Goal: Information Seeking & Learning: Learn about a topic

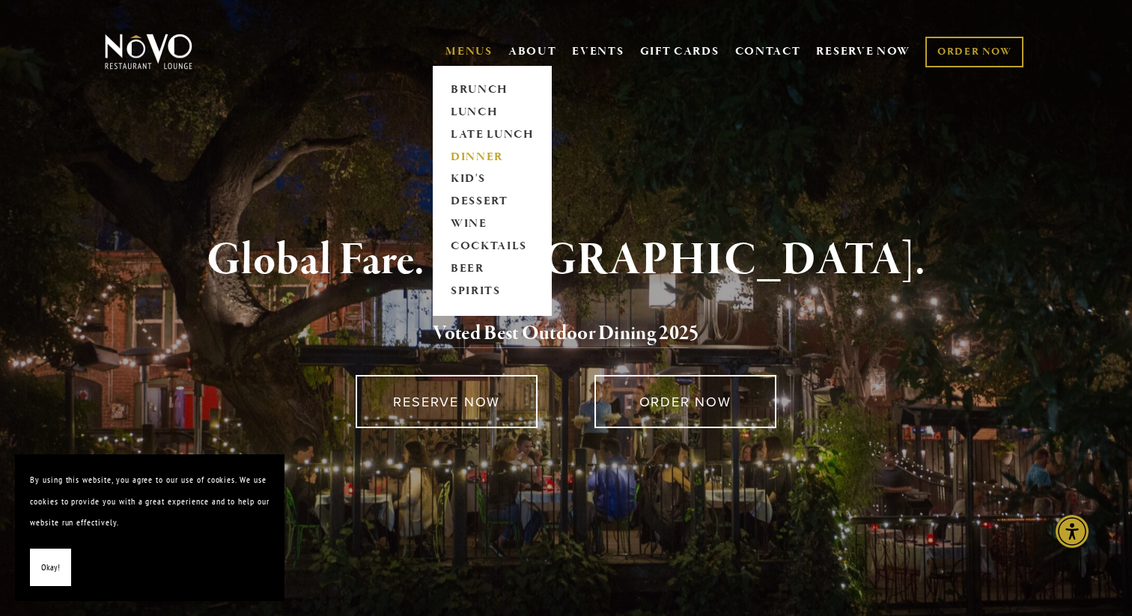
click at [472, 153] on link "DINNER" at bounding box center [493, 157] width 94 height 22
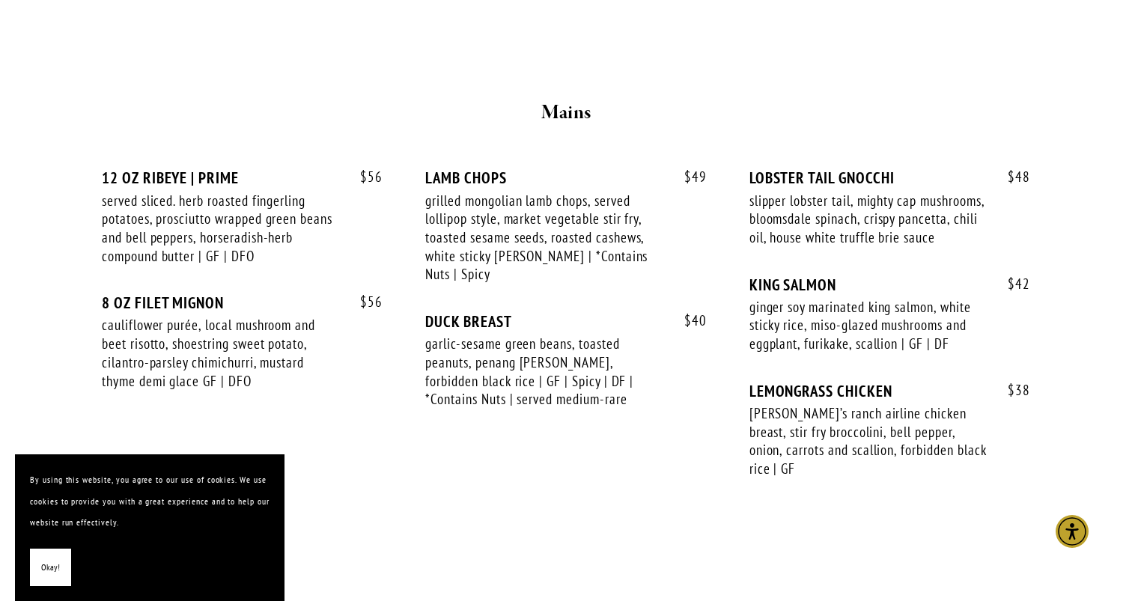
scroll to position [2467, 0]
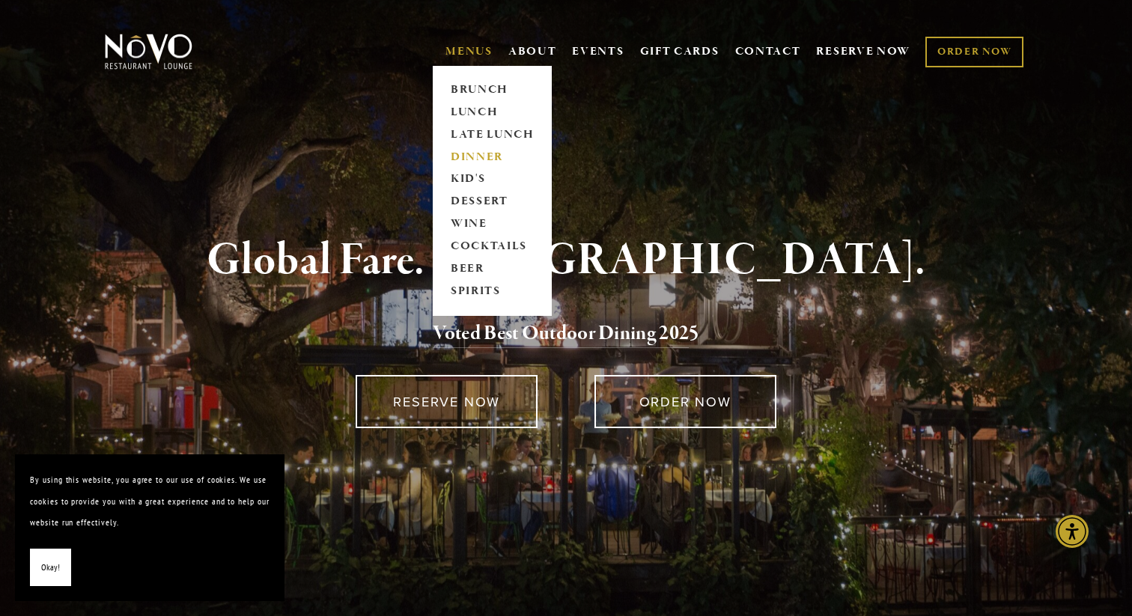
click at [472, 159] on link "DINNER" at bounding box center [493, 157] width 94 height 22
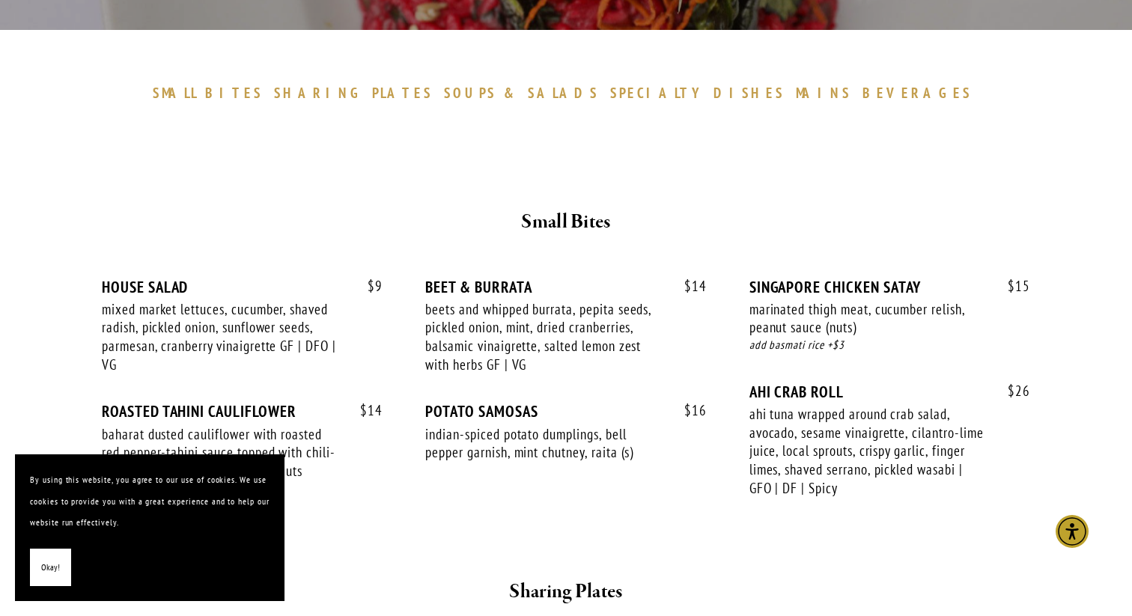
scroll to position [432, 0]
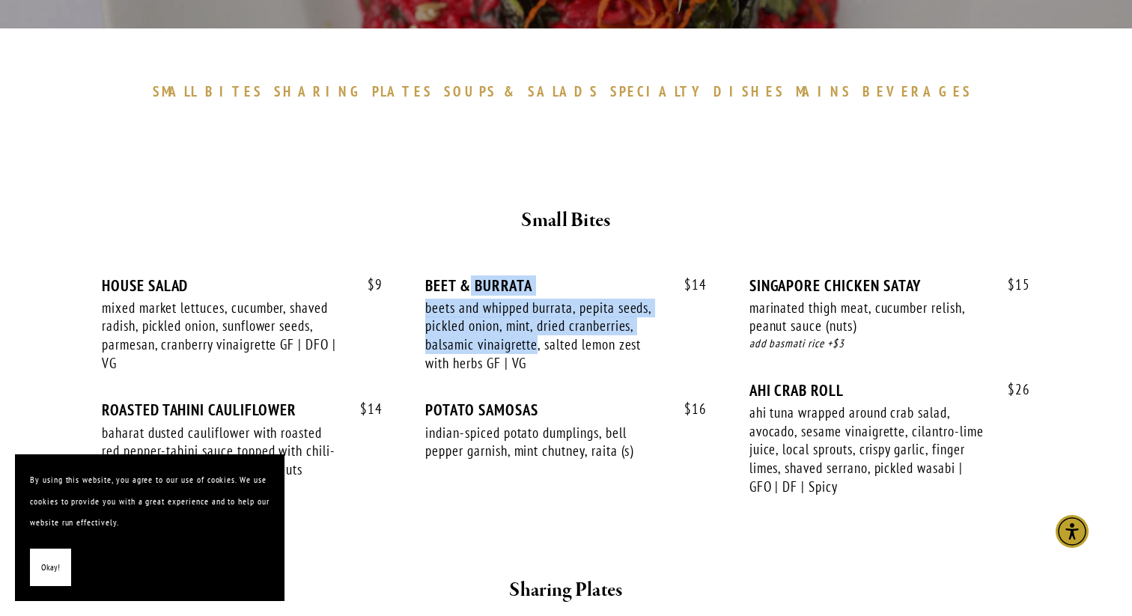
drag, startPoint x: 472, startPoint y: 287, endPoint x: 538, endPoint y: 349, distance: 90.6
click at [538, 349] on div "$ 14 BEET & BURRATA beets and whipped burrata, pepita seeds, pickled onion, min…" at bounding box center [565, 338] width 281 height 125
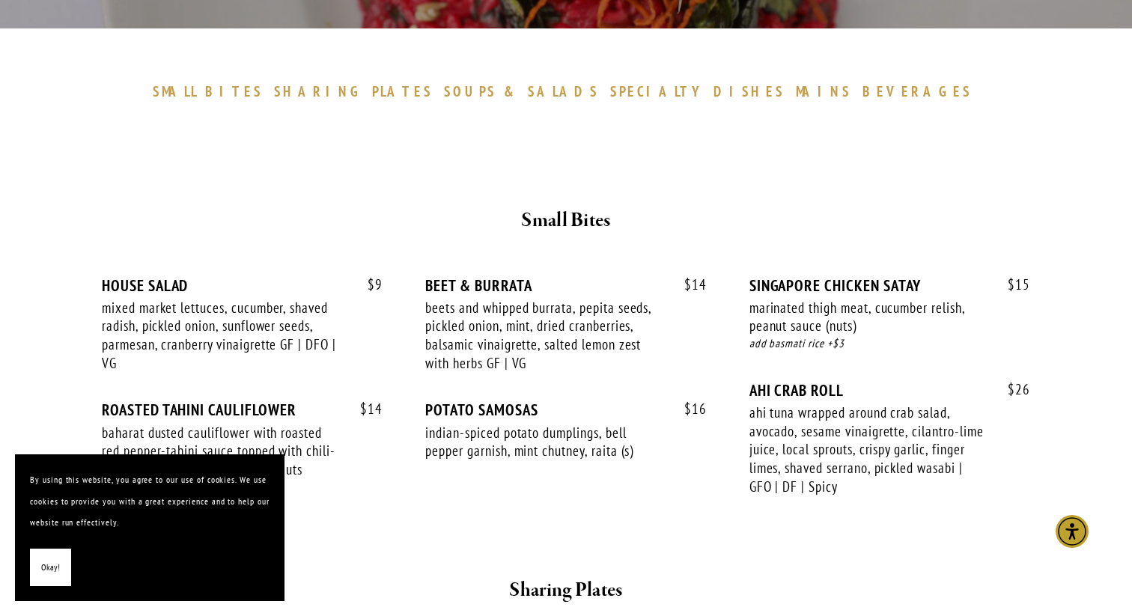
click at [534, 372] on div "$ 14 BEET & BURRATA beets and whipped burrata, pepita seeds, pickled onion, min…" at bounding box center [565, 338] width 281 height 125
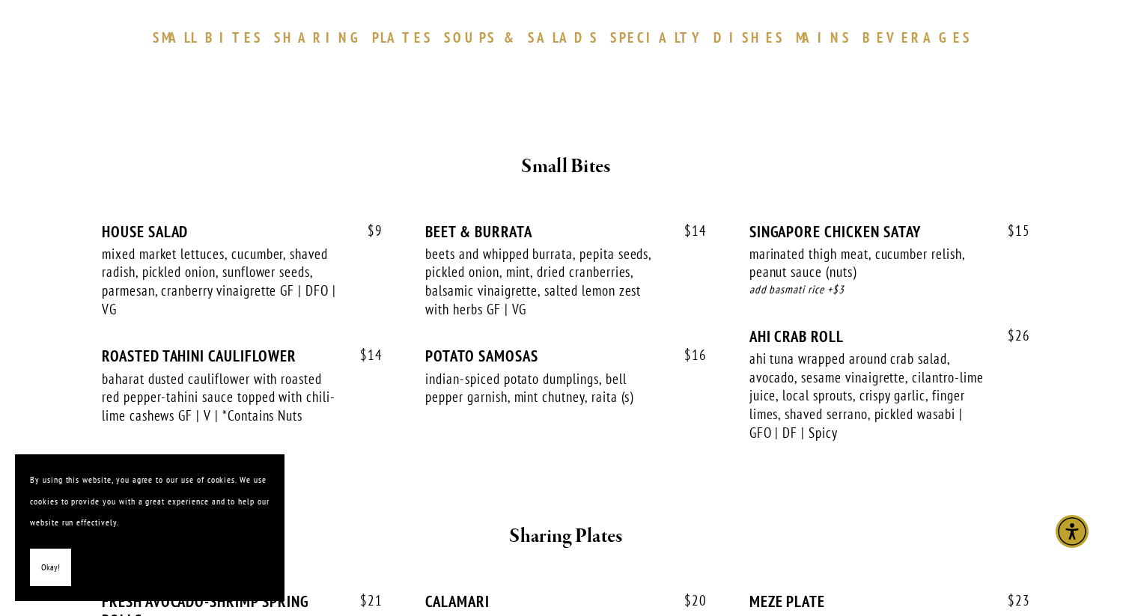
scroll to position [490, 0]
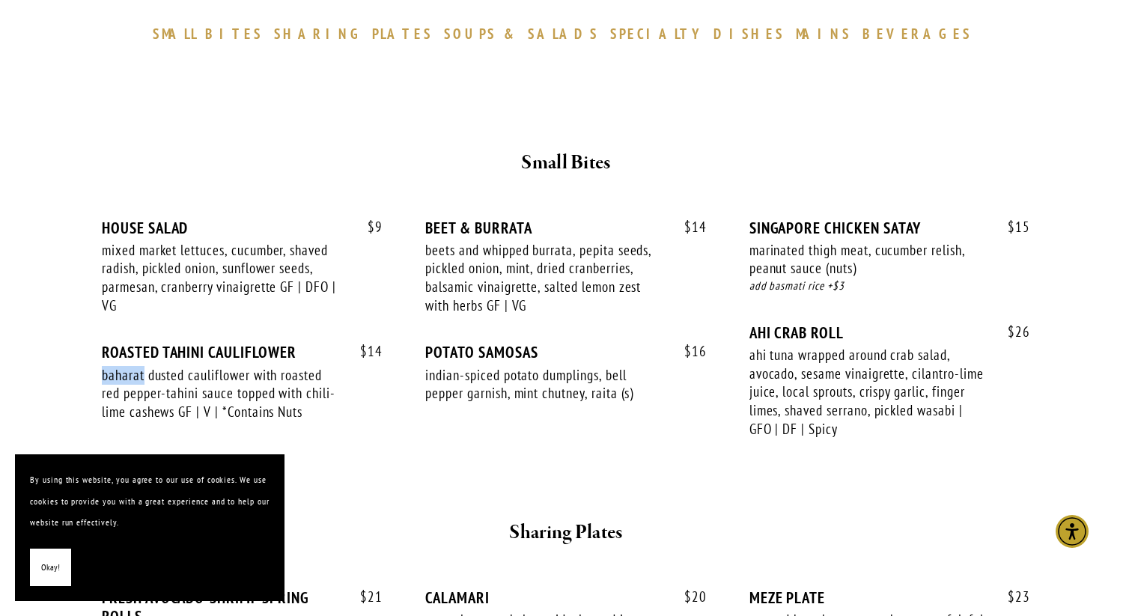
drag, startPoint x: 101, startPoint y: 372, endPoint x: 145, endPoint y: 369, distance: 44.3
click at [145, 369] on div "baharat dusted cauliflower with roasted red pepper-tahini sauce topped with chi…" at bounding box center [221, 393] width 238 height 55
copy div "baharat"
click at [183, 395] on div "baharat dusted cauliflower with roasted red pepper-tahini sauce topped with chi…" at bounding box center [221, 393] width 238 height 55
click at [246, 392] on div "baharat dusted cauliflower with roasted red pepper-tahini sauce topped with chi…" at bounding box center [221, 393] width 238 height 55
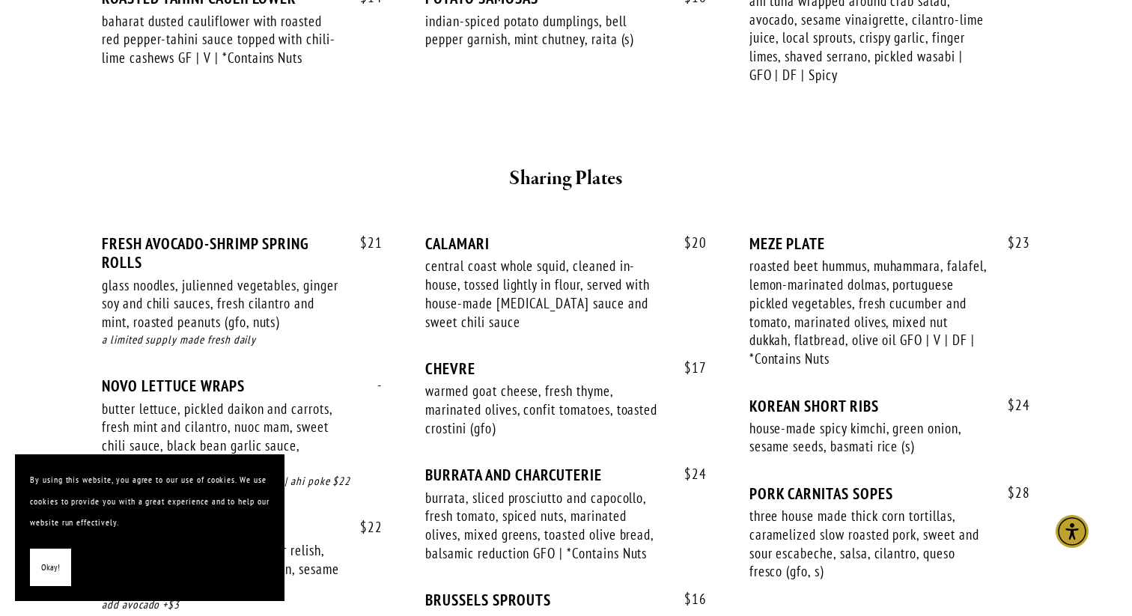
scroll to position [870, 0]
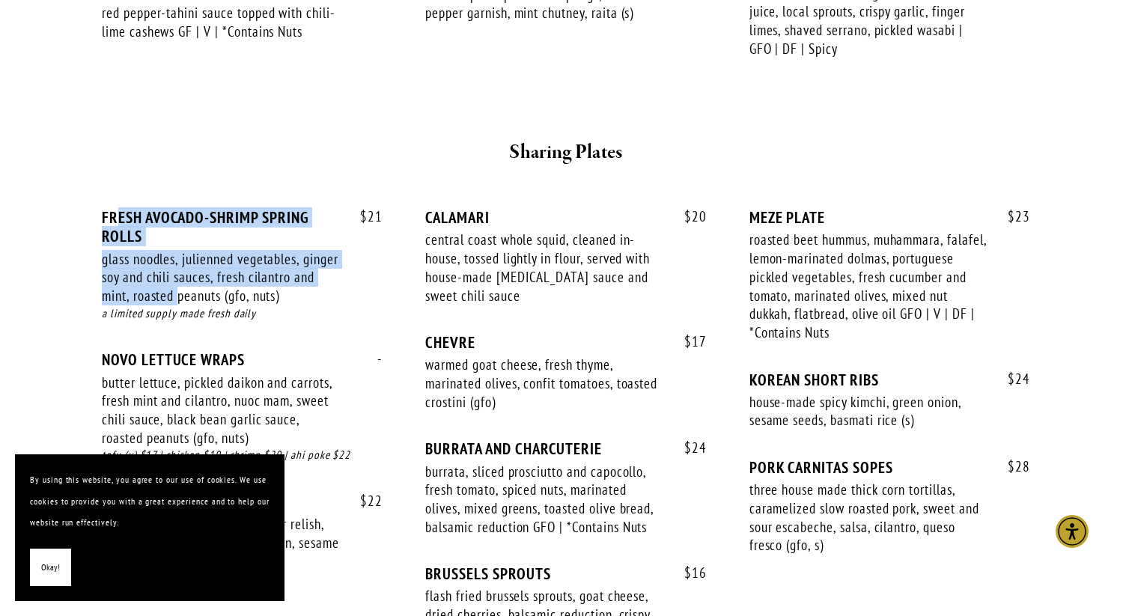
drag, startPoint x: 114, startPoint y: 216, endPoint x: 205, endPoint y: 288, distance: 115.8
click at [205, 288] on div "$ 21 FRESH AVOCADO-SHRIMP SPRING ROLLS glass noodles, julienned vegetables, gin…" at bounding box center [242, 279] width 281 height 142
click at [254, 197] on div "$ 21 FRESH AVOCADO-SHRIMP SPRING ROLLS glass noodles, julienned vegetables, gin…" at bounding box center [566, 432] width 954 height 502
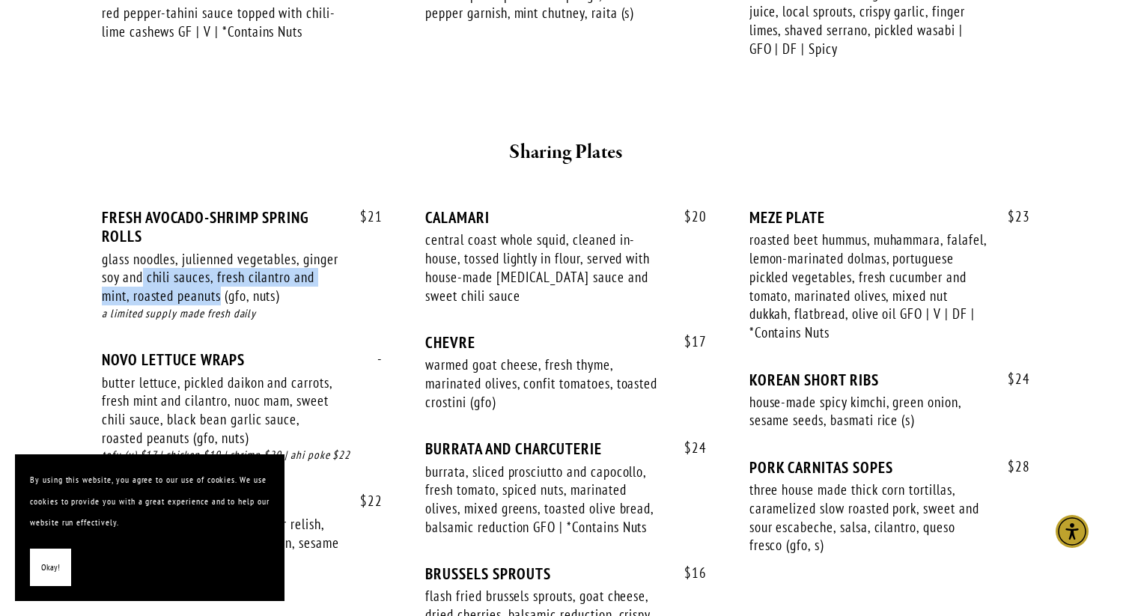
drag, startPoint x: 183, startPoint y: 281, endPoint x: 243, endPoint y: 297, distance: 61.9
click at [243, 297] on div "glass noodles, julienned vegetables, ginger soy and chili sauces, fresh cilantr…" at bounding box center [221, 277] width 238 height 55
click at [243, 310] on div "a limited supply made fresh daily" at bounding box center [242, 314] width 281 height 17
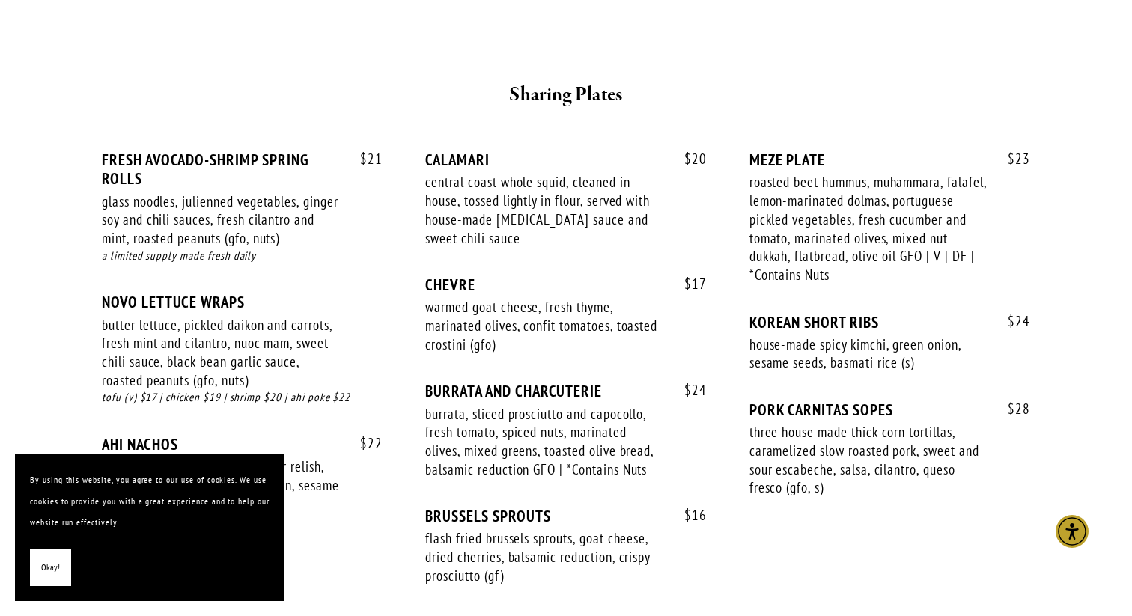
scroll to position [929, 0]
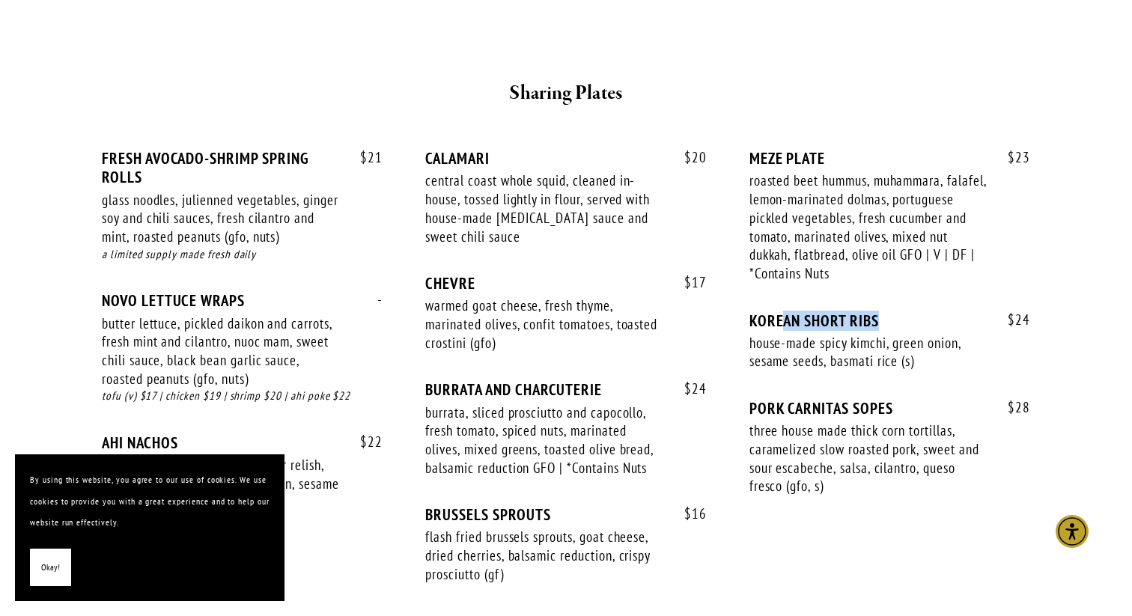
drag, startPoint x: 779, startPoint y: 319, endPoint x: 934, endPoint y: 318, distance: 155.0
click at [934, 318] on div "KOREAN SHORT RIBS" at bounding box center [890, 320] width 281 height 19
click at [857, 386] on div "$ 24 KOREAN SHORT RIBS house-made spicy kimchi, green onion, sesame seeds, basm…" at bounding box center [890, 355] width 281 height 88
drag, startPoint x: 848, startPoint y: 342, endPoint x: 897, endPoint y: 355, distance: 50.3
click at [897, 355] on div "house-made spicy kimchi, green onion, sesame seeds, basmati rice (s)" at bounding box center [869, 352] width 238 height 37
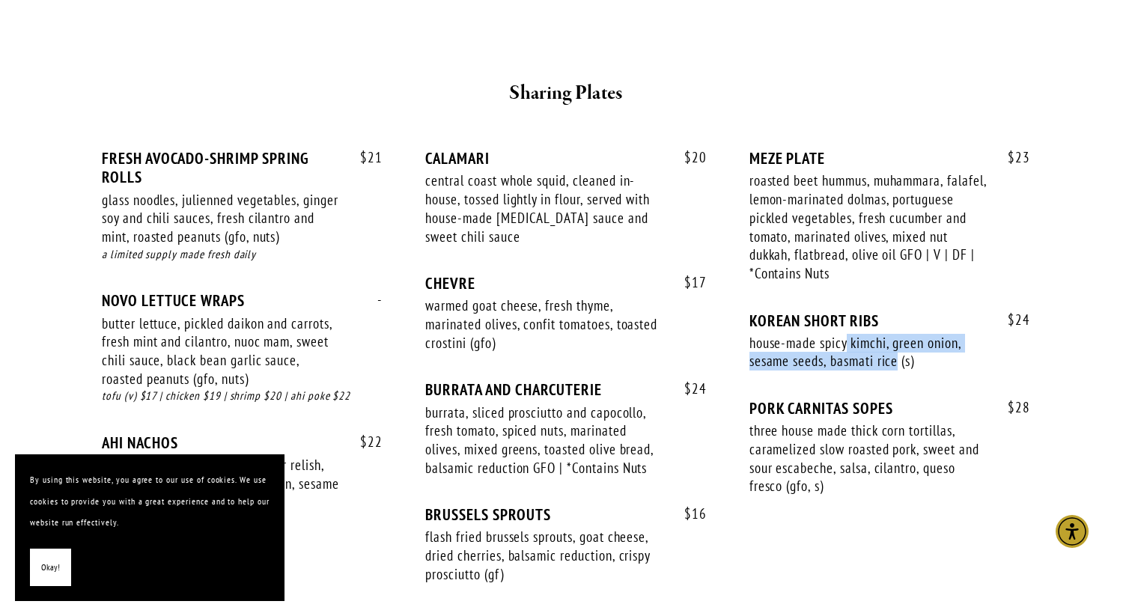
click at [845, 346] on div "house-made spicy kimchi, green onion, sesame seeds, basmati rice (s)" at bounding box center [869, 352] width 238 height 37
drag, startPoint x: 823, startPoint y: 346, endPoint x: 887, endPoint y: 345, distance: 63.7
click at [887, 345] on div "house-made spicy kimchi, green onion, sesame seeds, basmati rice (s)" at bounding box center [869, 352] width 238 height 37
click at [866, 341] on div "house-made spicy kimchi, green onion, sesame seeds, basmati rice (s)" at bounding box center [869, 352] width 238 height 37
drag, startPoint x: 820, startPoint y: 342, endPoint x: 883, endPoint y: 338, distance: 63.1
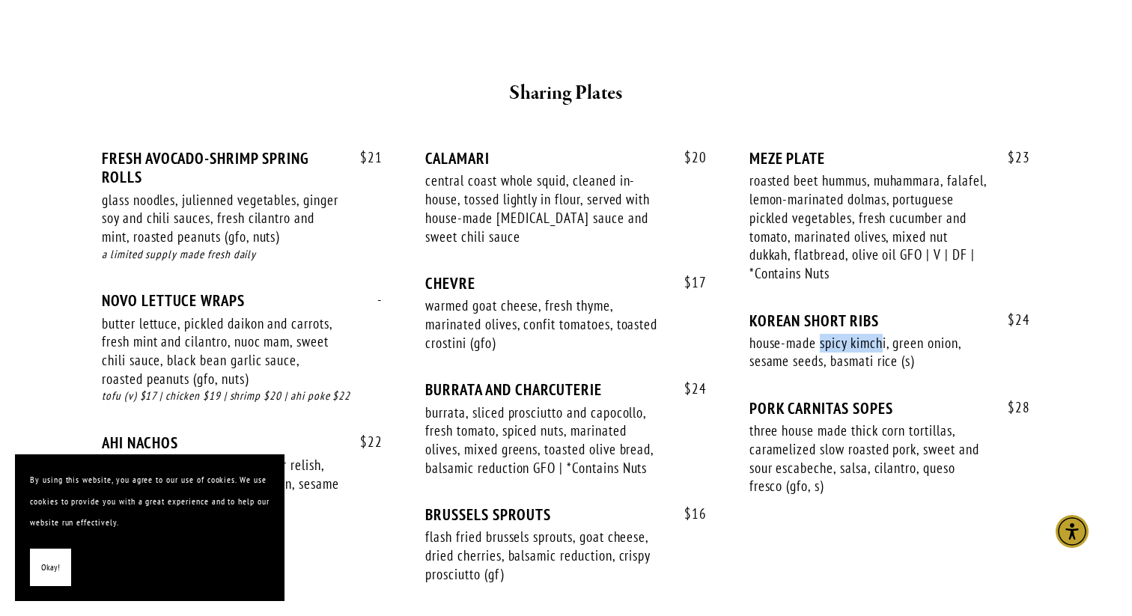
click at [883, 338] on div "house-made spicy kimchi, green onion, sesame seeds, basmati rice (s)" at bounding box center [869, 352] width 238 height 37
click at [840, 439] on div "three house made thick corn tortillas, caramelized slow roasted pork, sweet and…" at bounding box center [869, 459] width 238 height 74
click at [598, 426] on div "burrata, sliced prosciutto and capocollo, fresh tomato, spiced nuts, marinated …" at bounding box center [544, 441] width 238 height 74
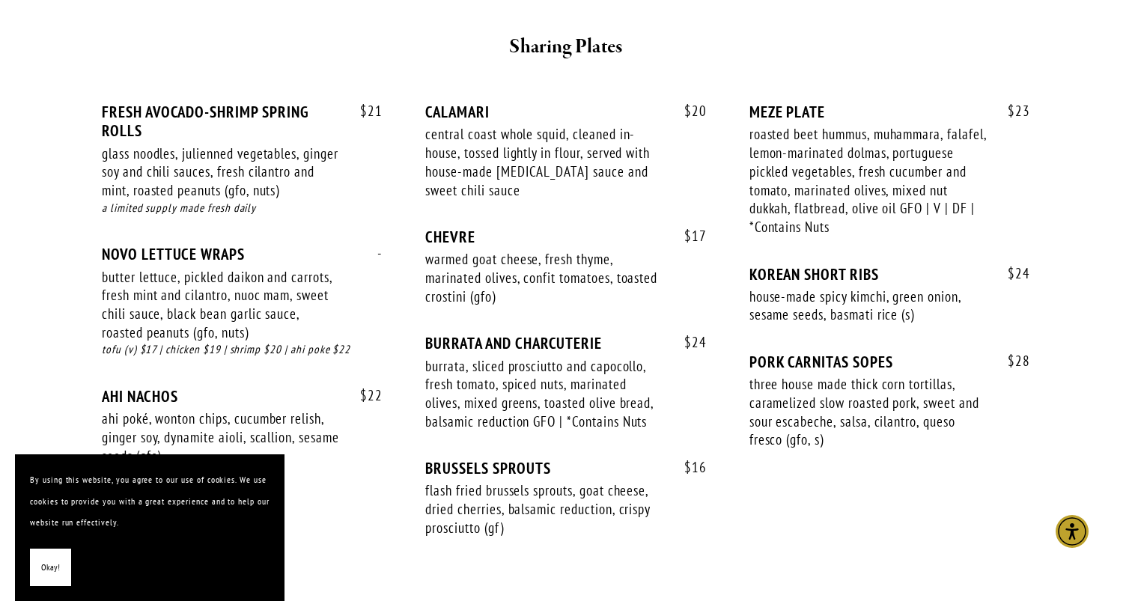
scroll to position [985, 0]
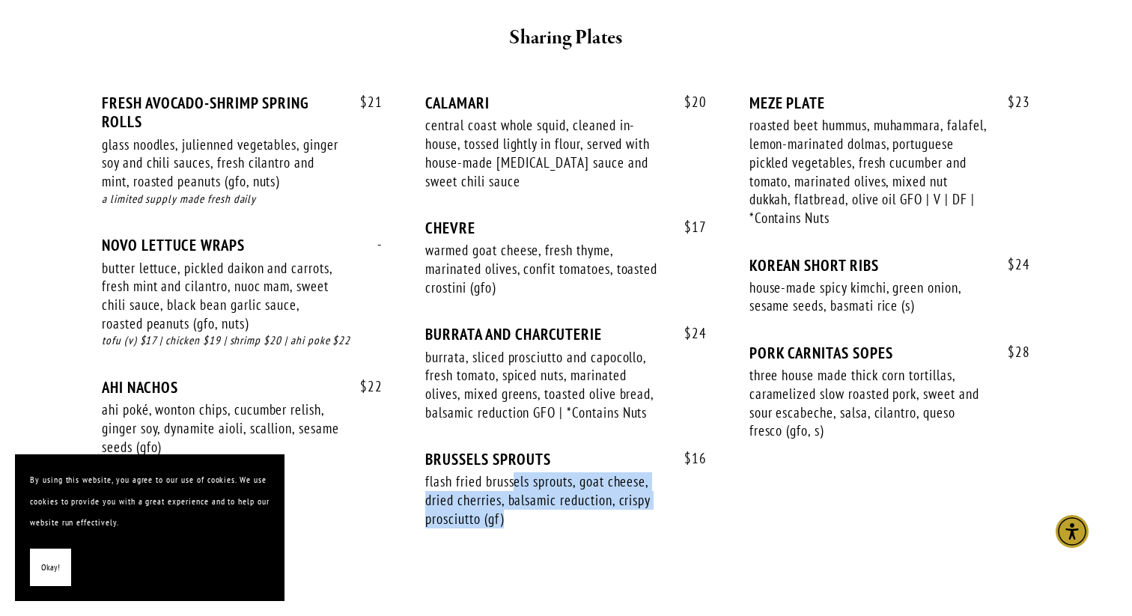
drag, startPoint x: 517, startPoint y: 487, endPoint x: 621, endPoint y: 513, distance: 106.4
click at [621, 513] on div "flash fried brussels sprouts, goat cheese, dried cherries, balsamic reduction, …" at bounding box center [544, 499] width 238 height 55
click at [600, 479] on div "flash fried brussels sprouts, goat cheese, dried cherries, balsamic reduction, …" at bounding box center [544, 499] width 238 height 55
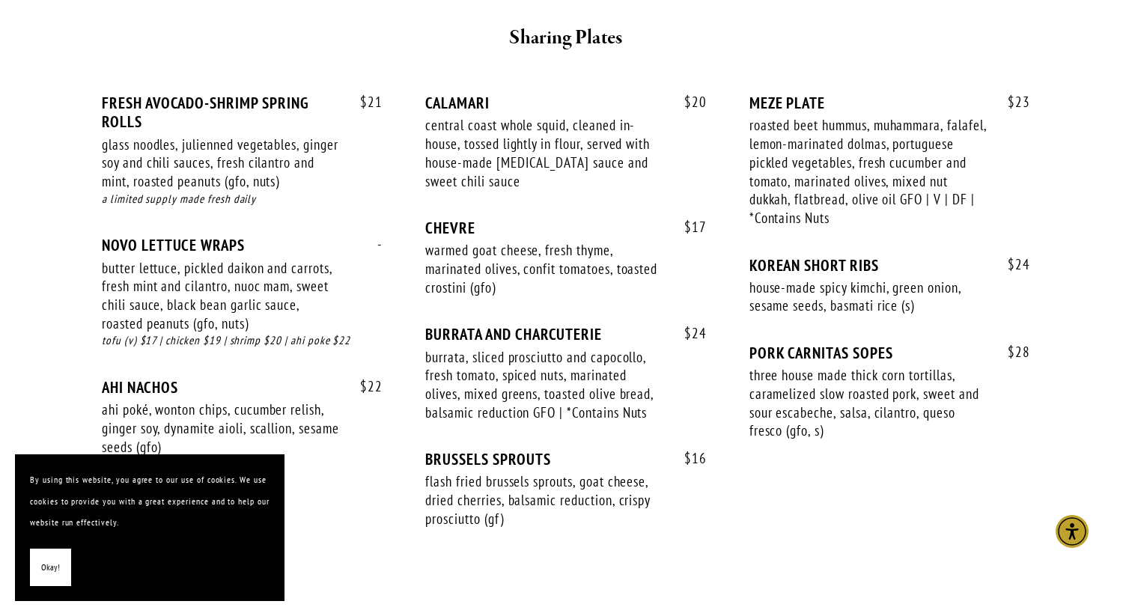
click at [623, 499] on div "flash fried brussels sprouts, goat cheese, dried cherries, balsamic reduction, …" at bounding box center [544, 499] width 238 height 55
drag, startPoint x: 488, startPoint y: 523, endPoint x: 433, endPoint y: 523, distance: 55.4
click at [433, 523] on div "flash fried brussels sprouts, goat cheese, dried cherries, balsamic reduction, …" at bounding box center [544, 499] width 238 height 55
click at [504, 503] on div "flash fried brussels sprouts, goat cheese, dried cherries, balsamic reduction, …" at bounding box center [544, 499] width 238 height 55
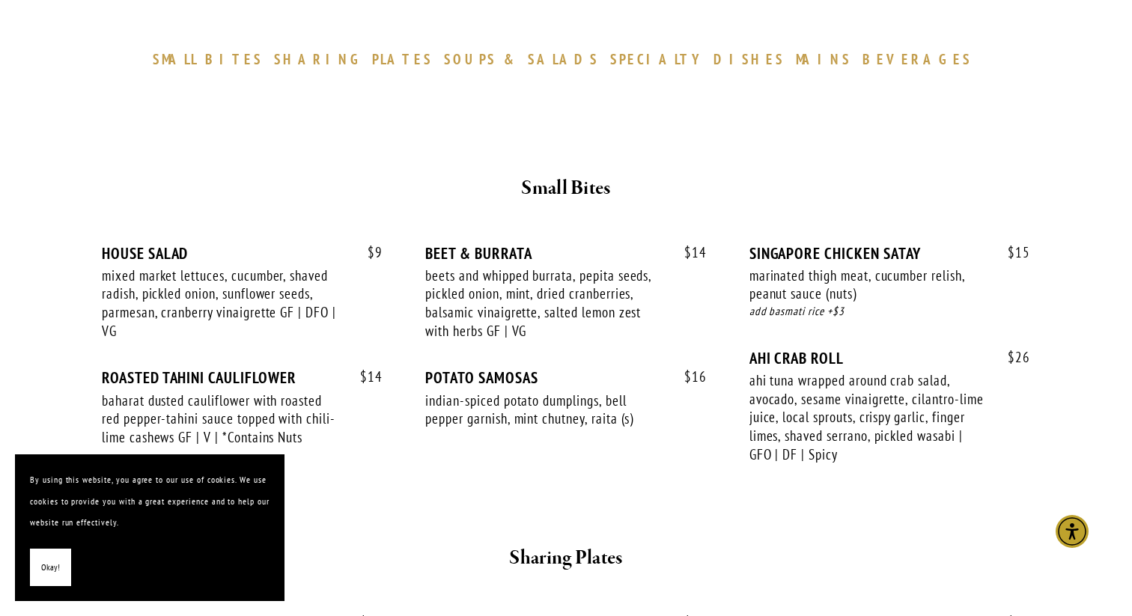
scroll to position [0, 0]
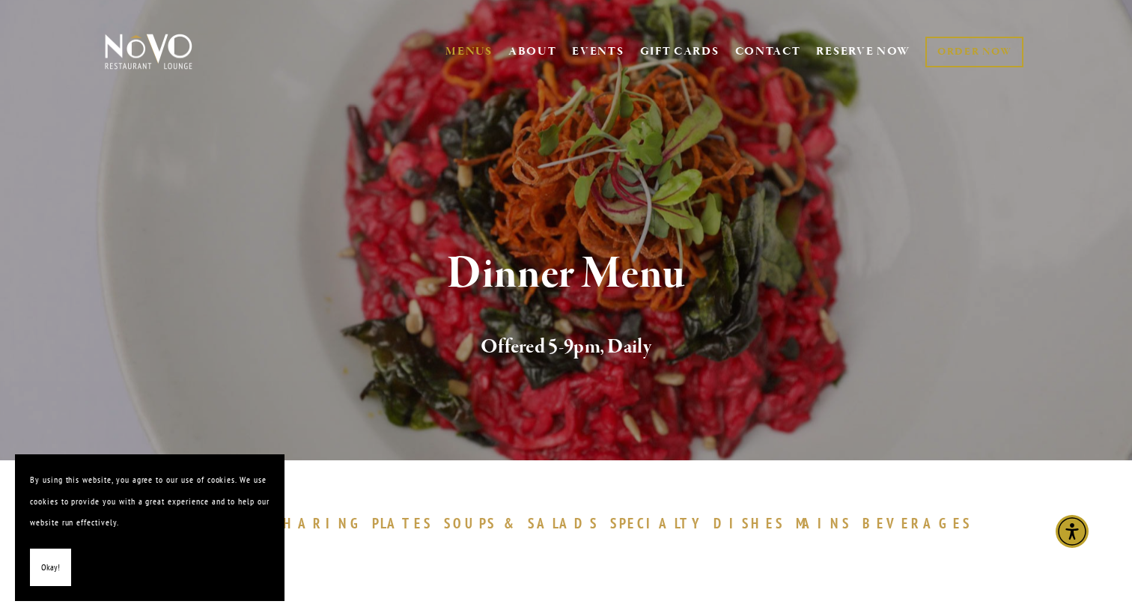
click at [185, 50] on img at bounding box center [149, 51] width 94 height 37
